Goal: Information Seeking & Learning: Learn about a topic

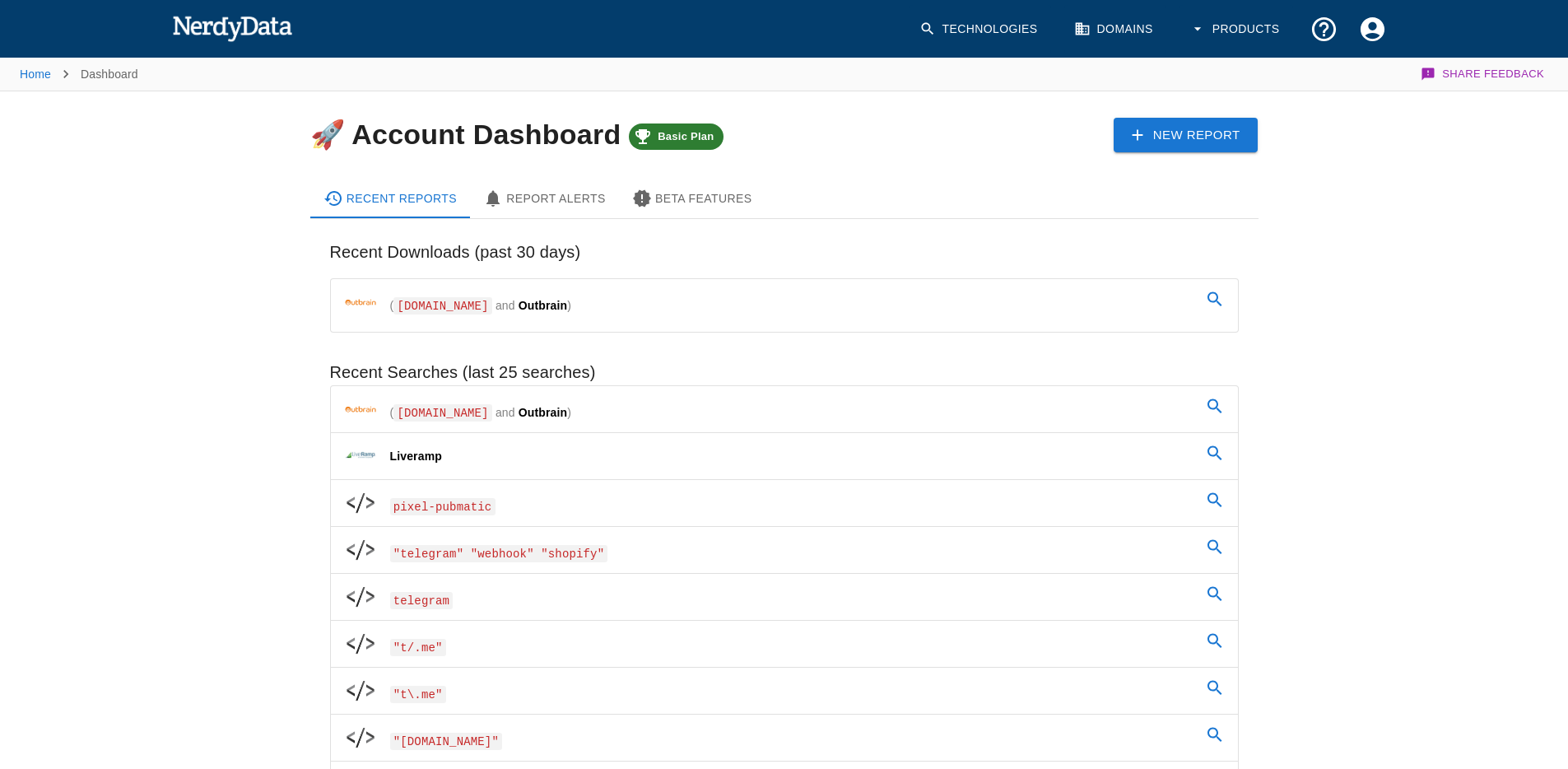
click at [986, 26] on link "Technologies" at bounding box center [980, 28] width 141 height 48
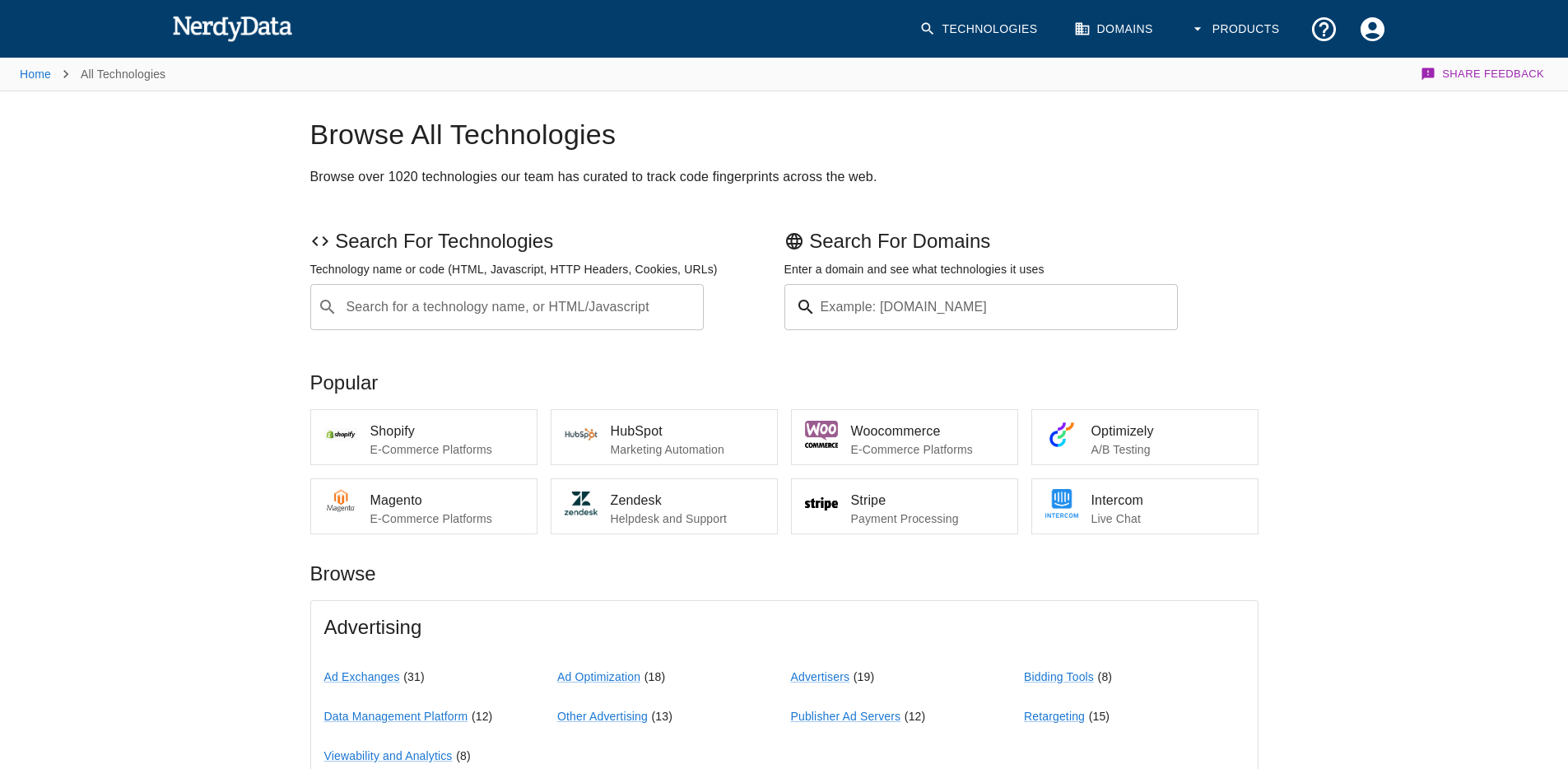
click at [858, 308] on div "Example: [DOMAIN_NAME] Example: [DOMAIN_NAME]" at bounding box center [981, 307] width 394 height 47
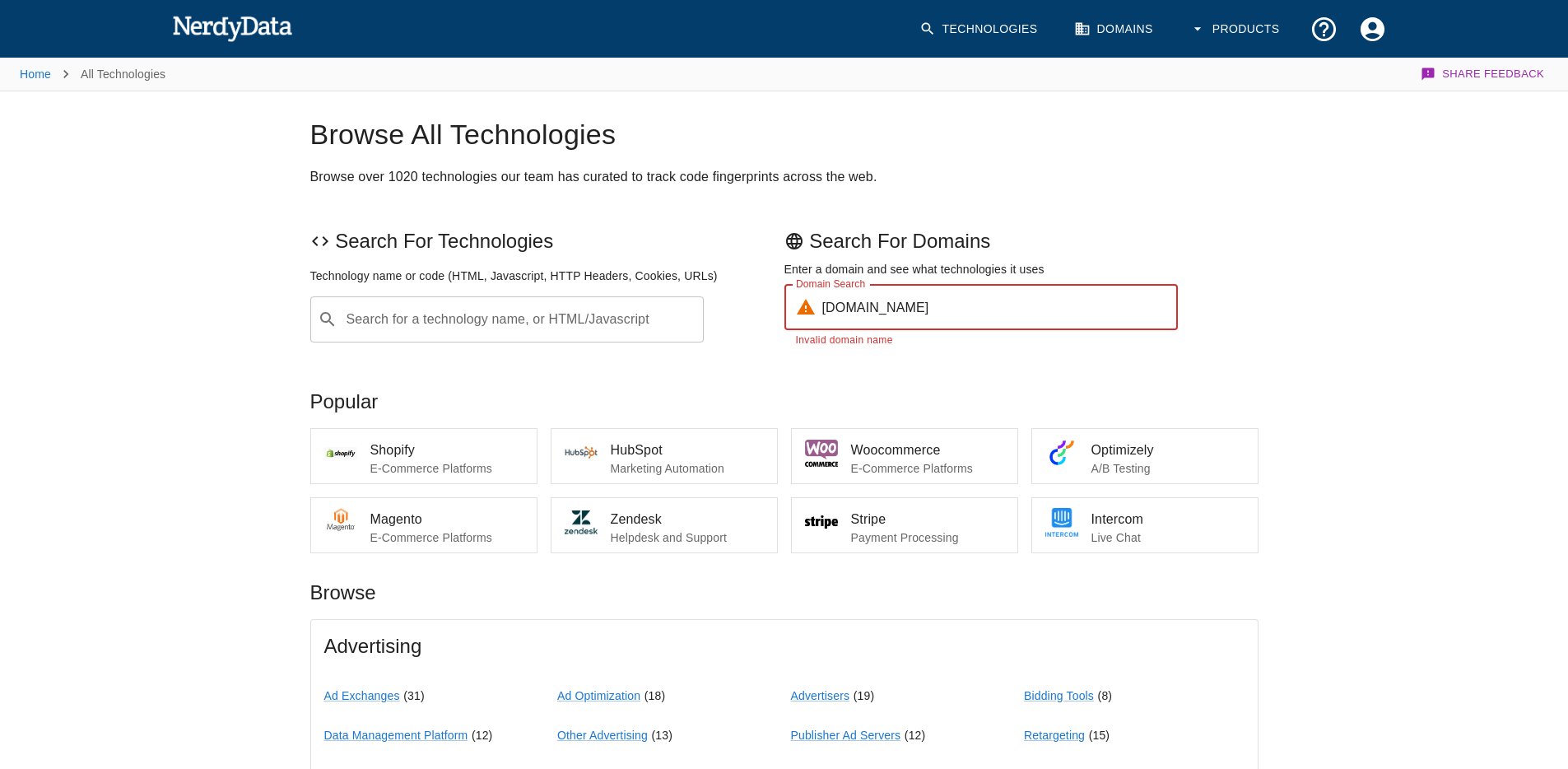
type input "[DOMAIN_NAME]"
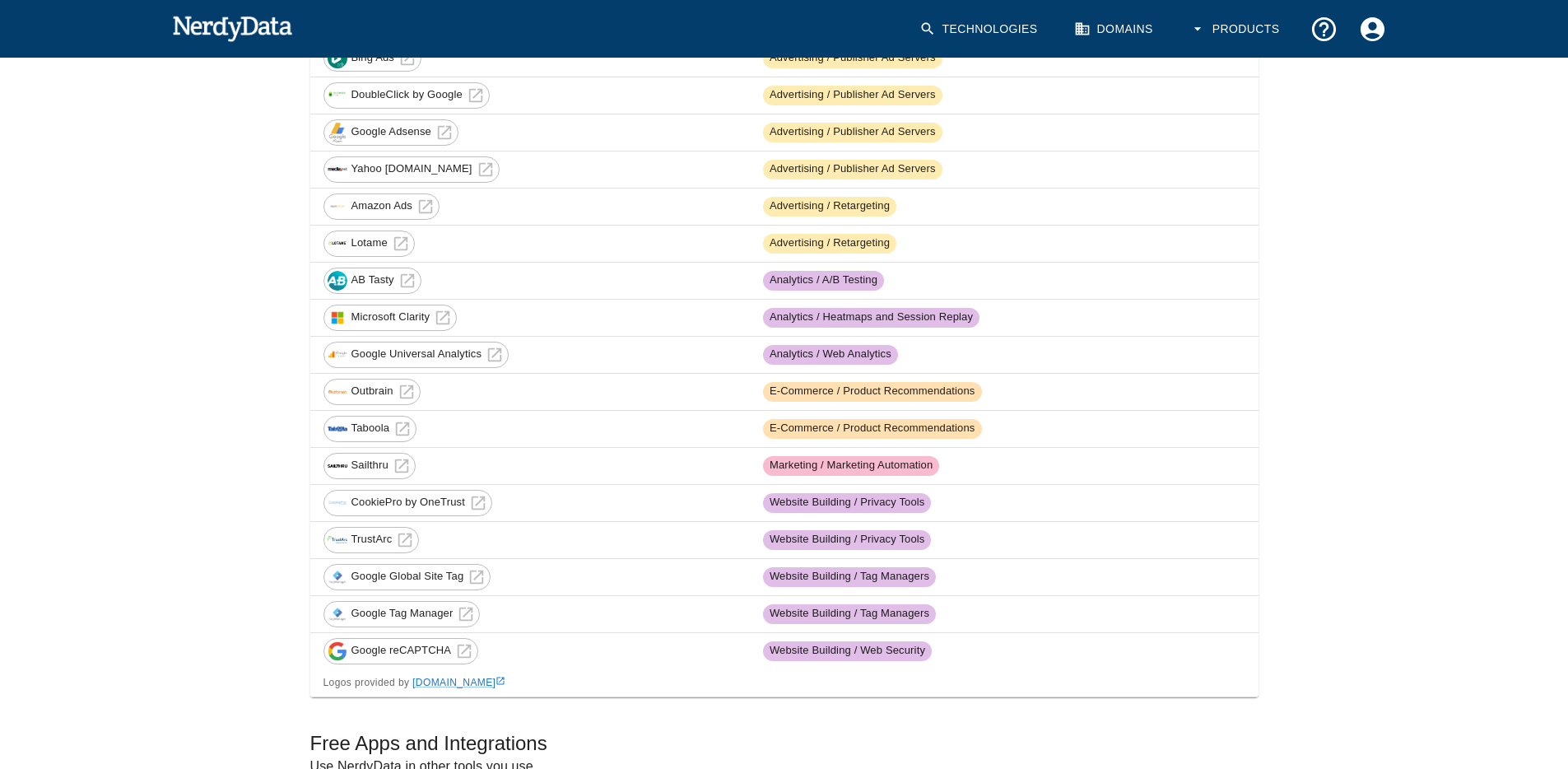
scroll to position [626, 0]
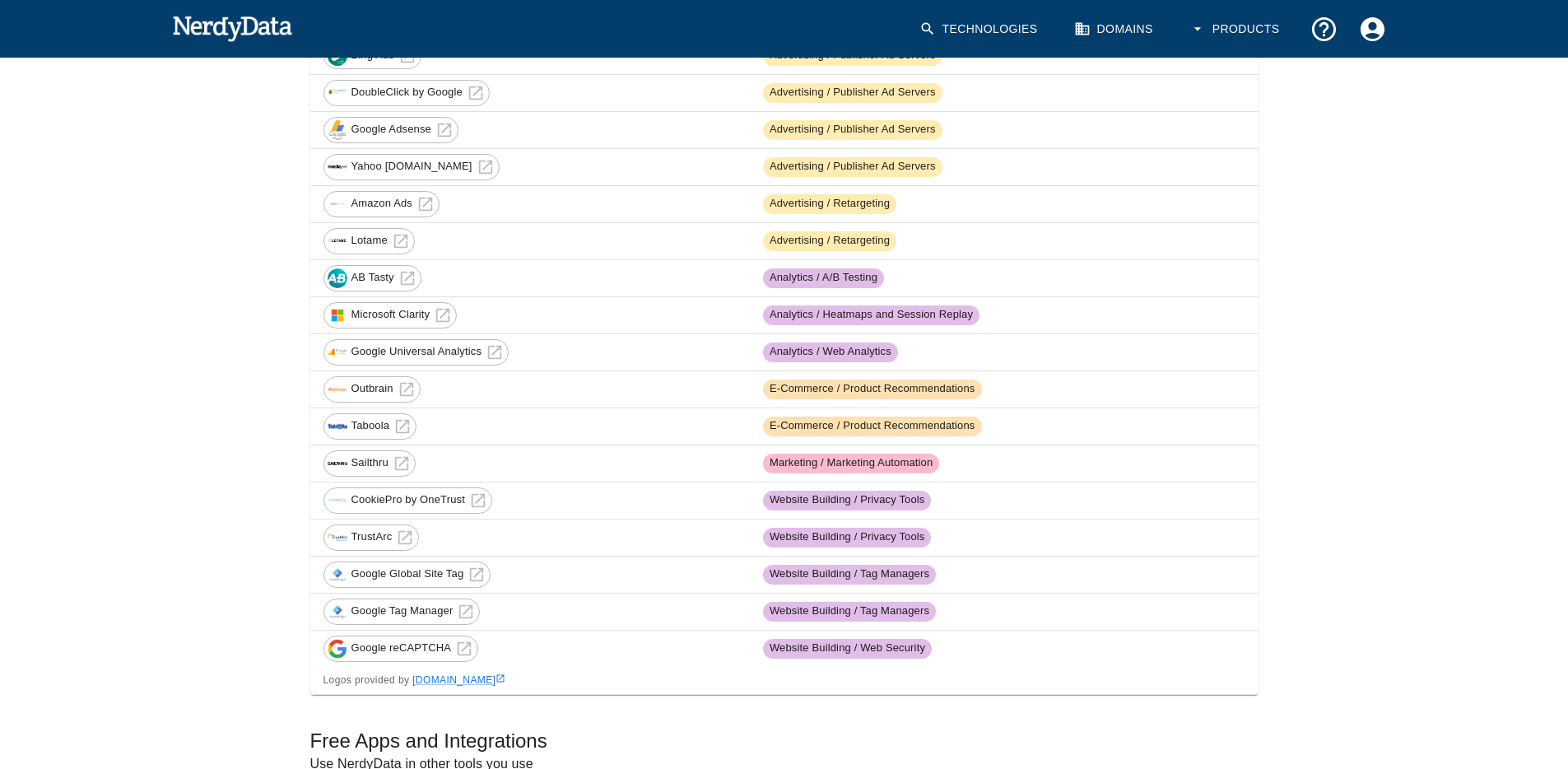
click at [134, 243] on div "Home Domain Lookup Technologies used on [DOMAIN_NAME] Share Feedback [DOMAIN_NA…" at bounding box center [784, 373] width 1568 height 1887
click at [121, 299] on div "Home Domain Lookup Technologies used on [DOMAIN_NAME] Share Feedback [DOMAIN_NA…" at bounding box center [784, 373] width 1568 height 1887
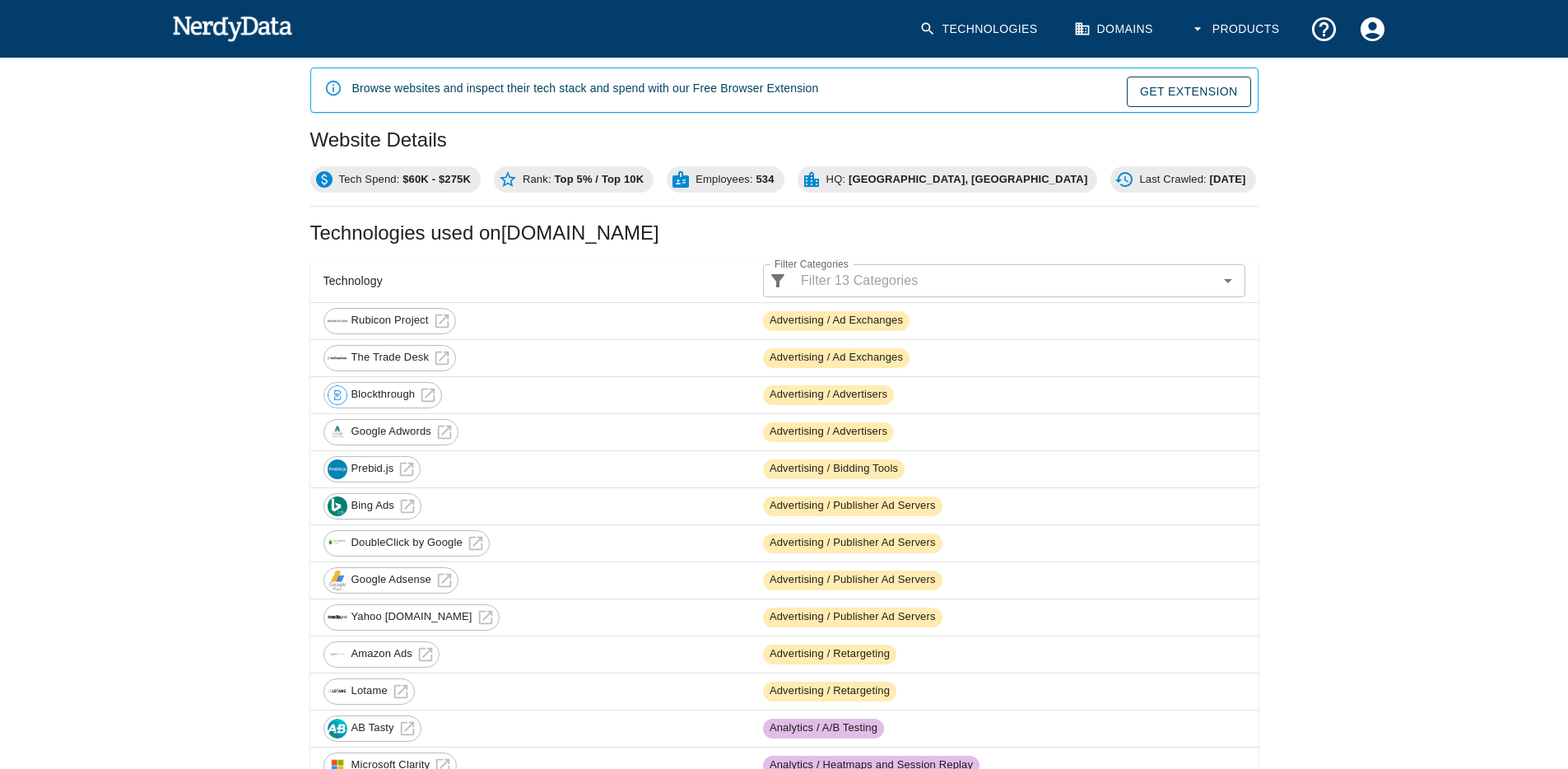
scroll to position [0, 0]
